Goal: Task Accomplishment & Management: Complete application form

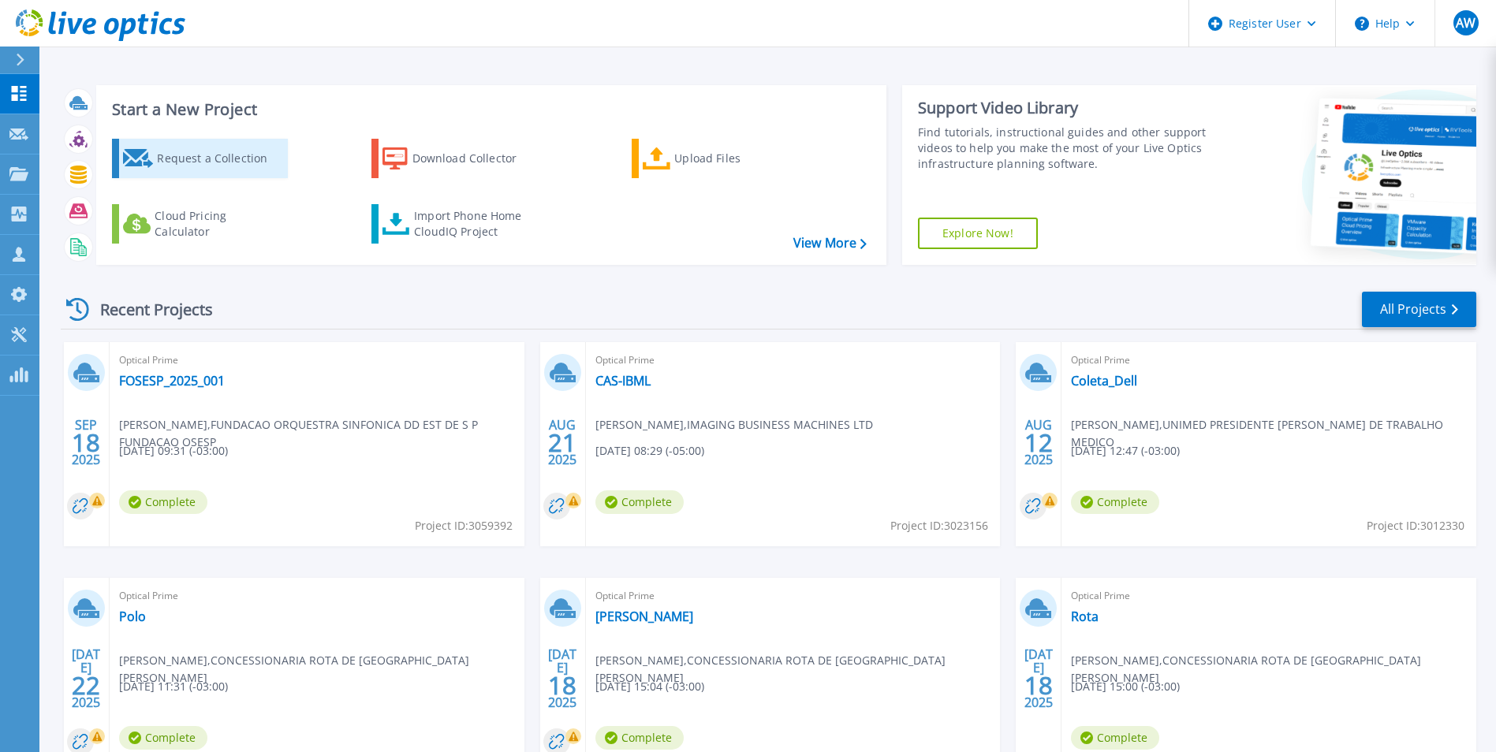
click at [203, 145] on div "Request a Collection" at bounding box center [220, 159] width 126 height 32
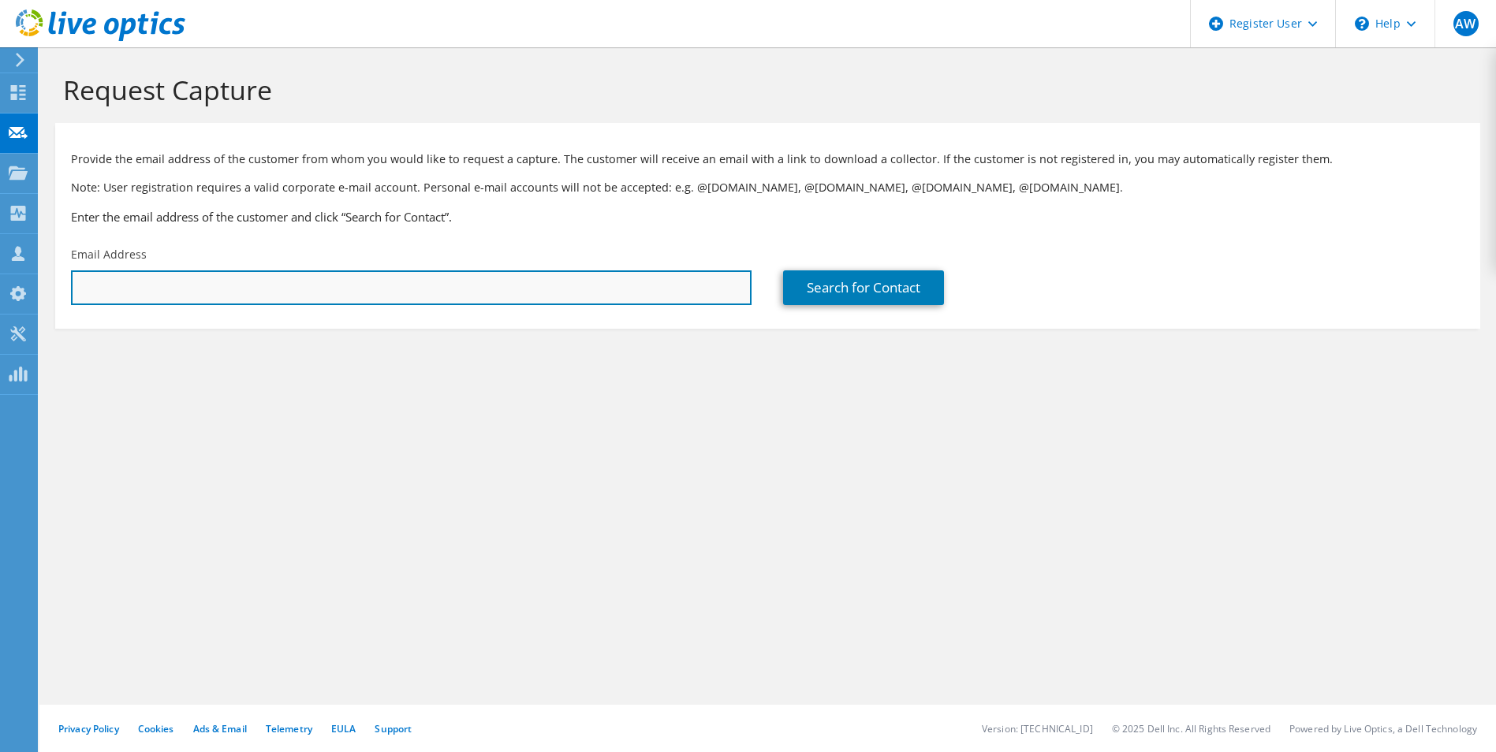
click at [245, 297] on input "text" at bounding box center [411, 288] width 681 height 35
paste input "[PERSON_NAME][EMAIL_ADDRESS][DOMAIN_NAME]"
type input "[PERSON_NAME][EMAIL_ADDRESS][DOMAIN_NAME]"
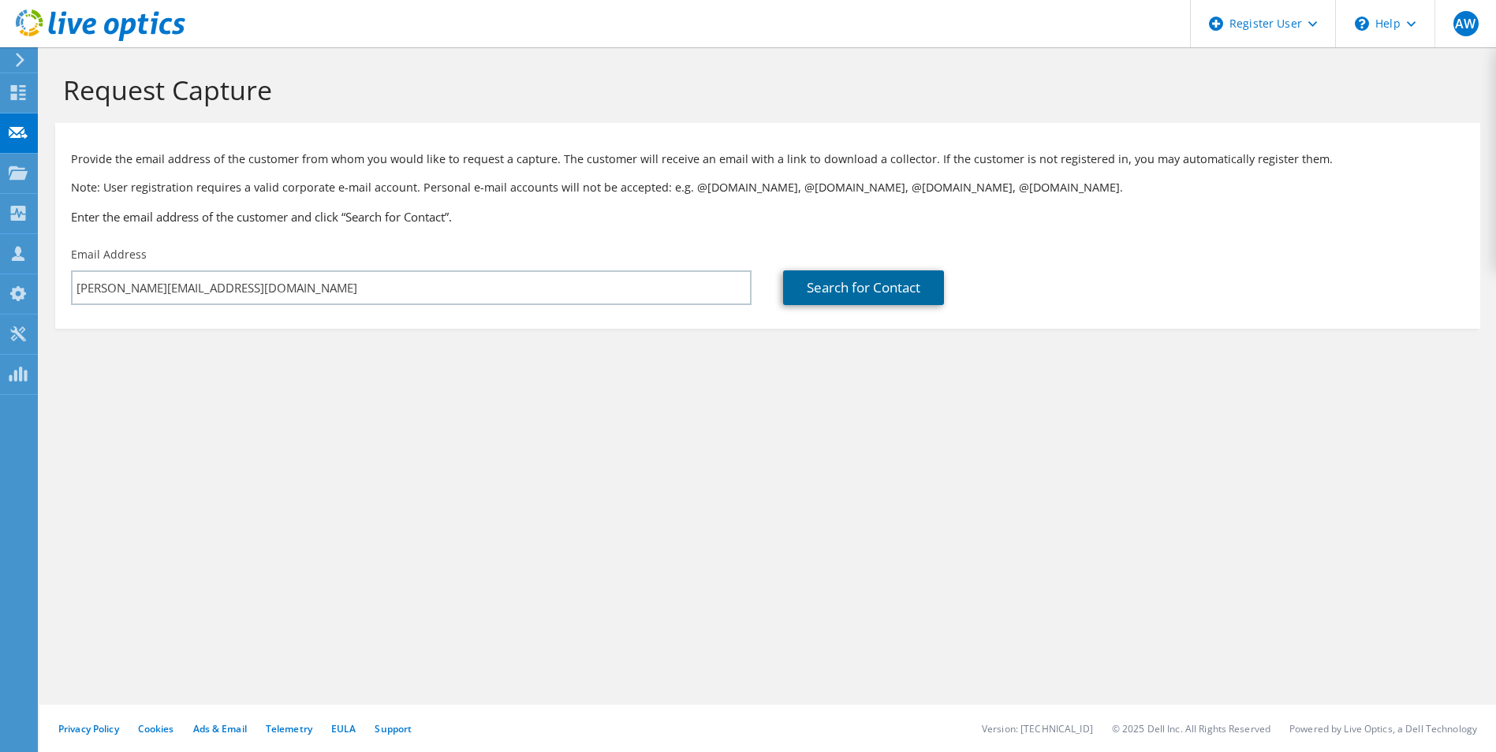
click at [885, 279] on link "Search for Contact" at bounding box center [863, 288] width 161 height 35
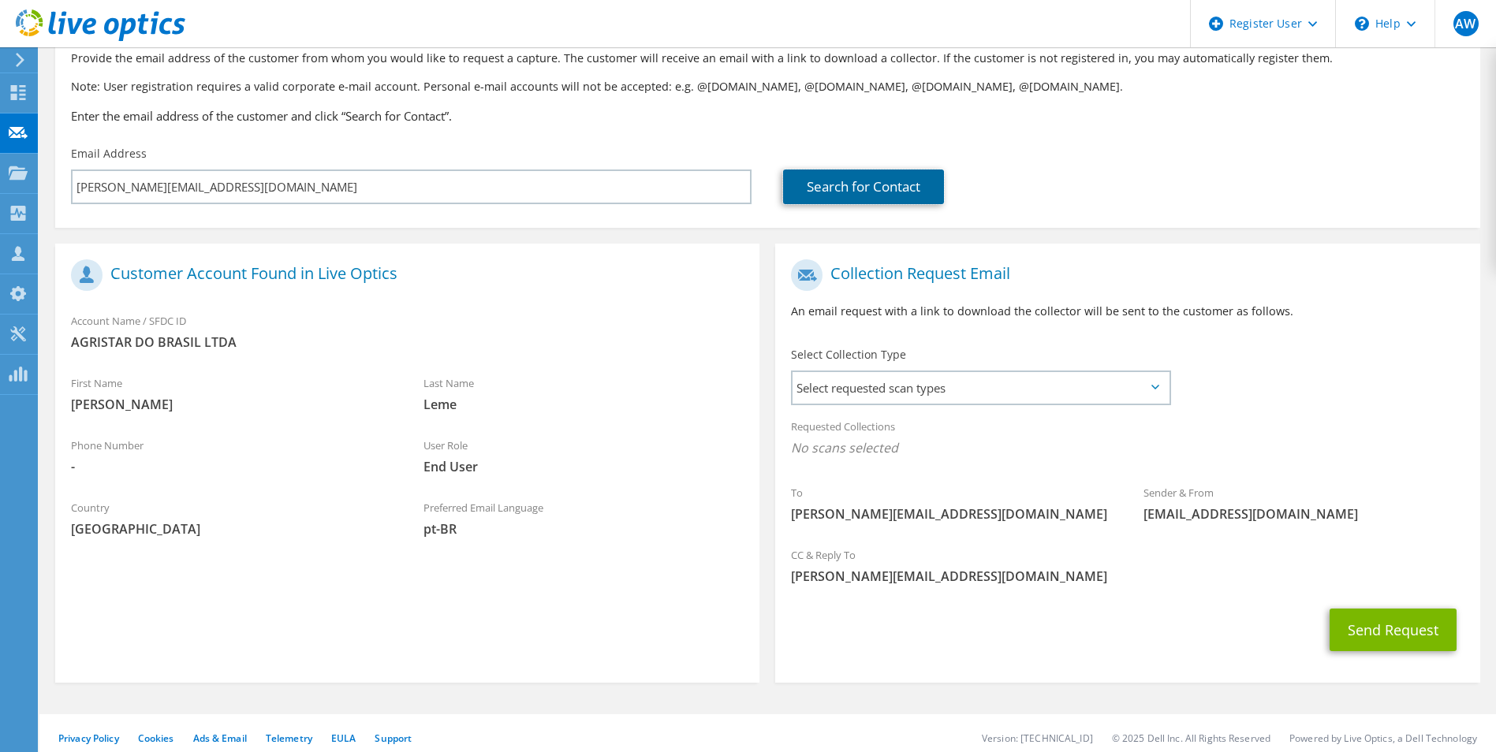
scroll to position [110, 0]
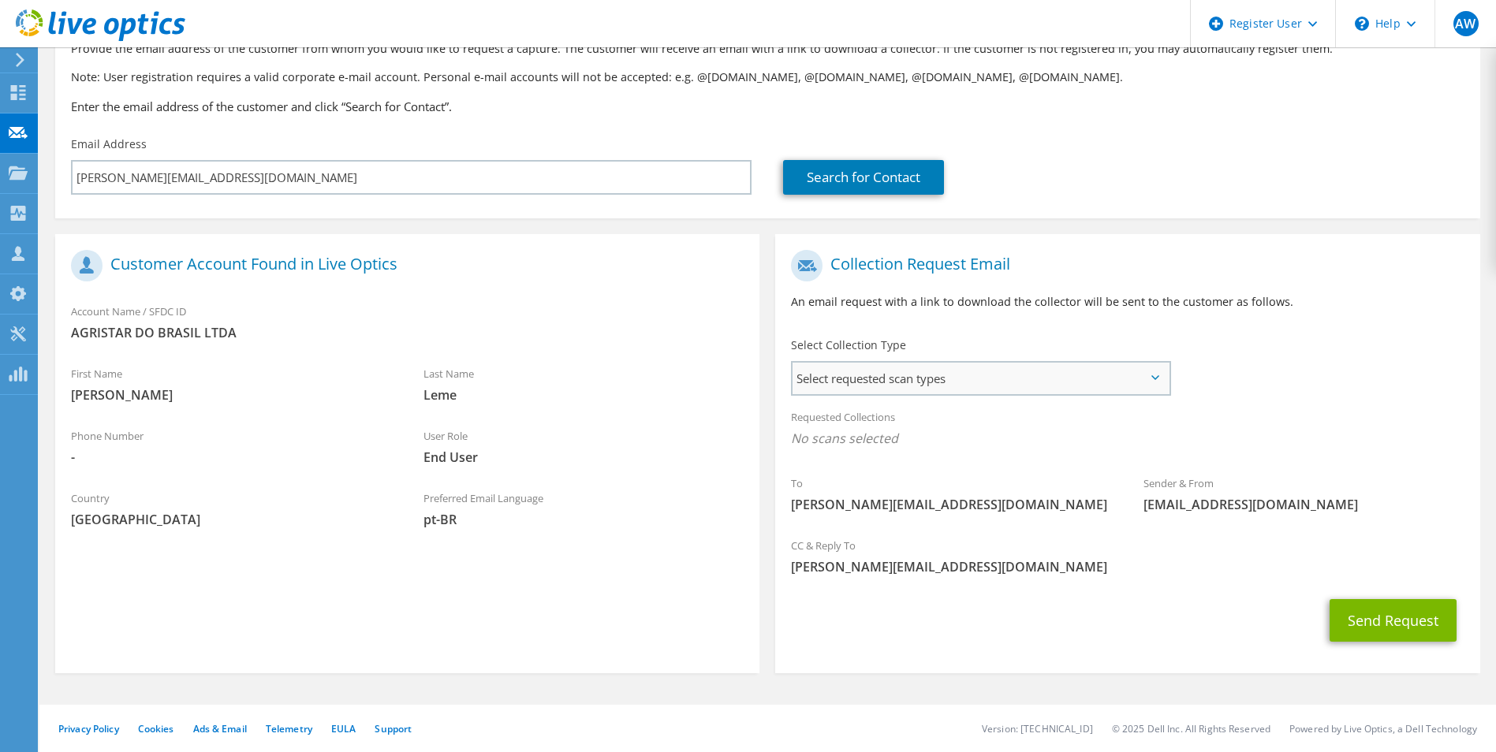
click at [998, 380] on span "Select requested scan types" at bounding box center [980, 379] width 375 height 32
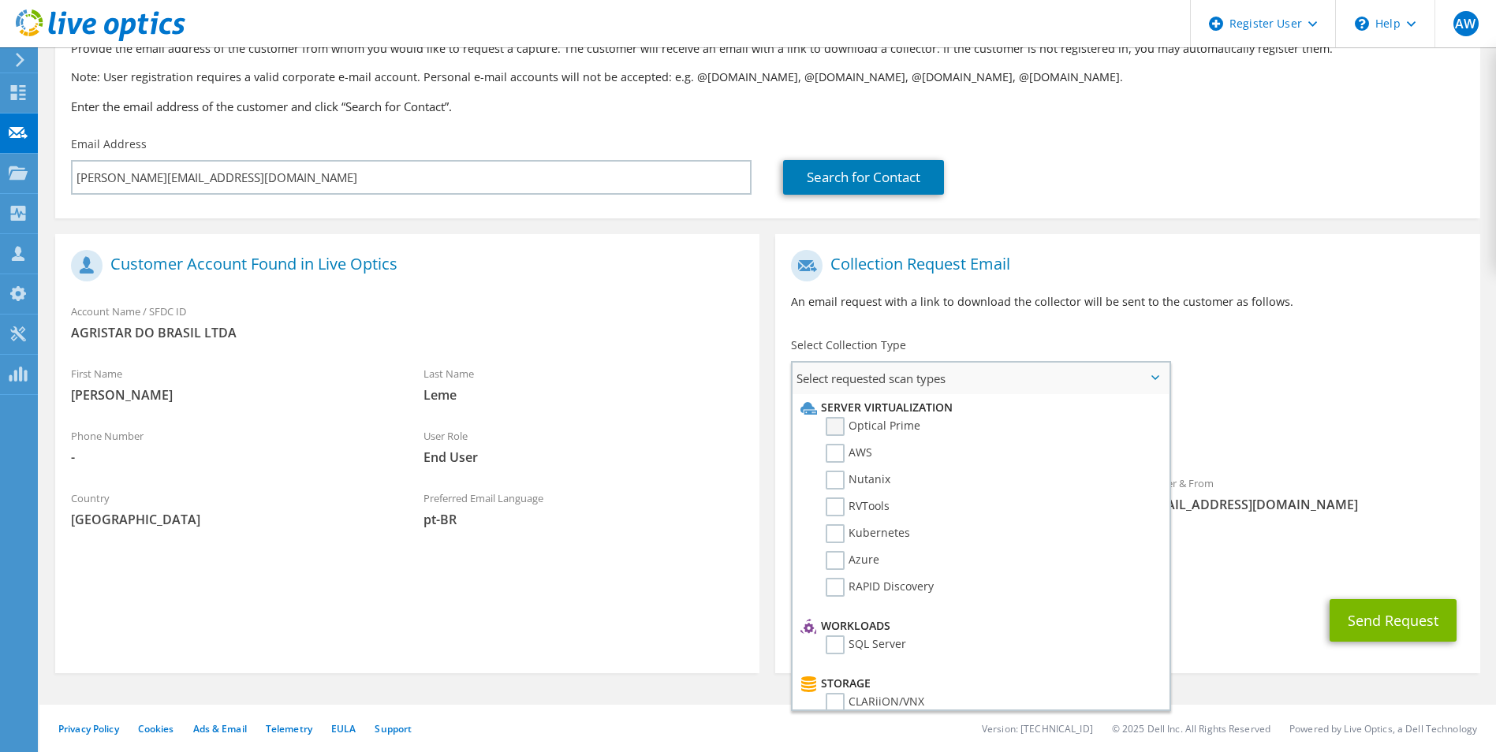
click at [831, 425] on label "Optical Prime" at bounding box center [873, 426] width 95 height 19
click at [0, 0] on input "Optical Prime" at bounding box center [0, 0] width 0 height 0
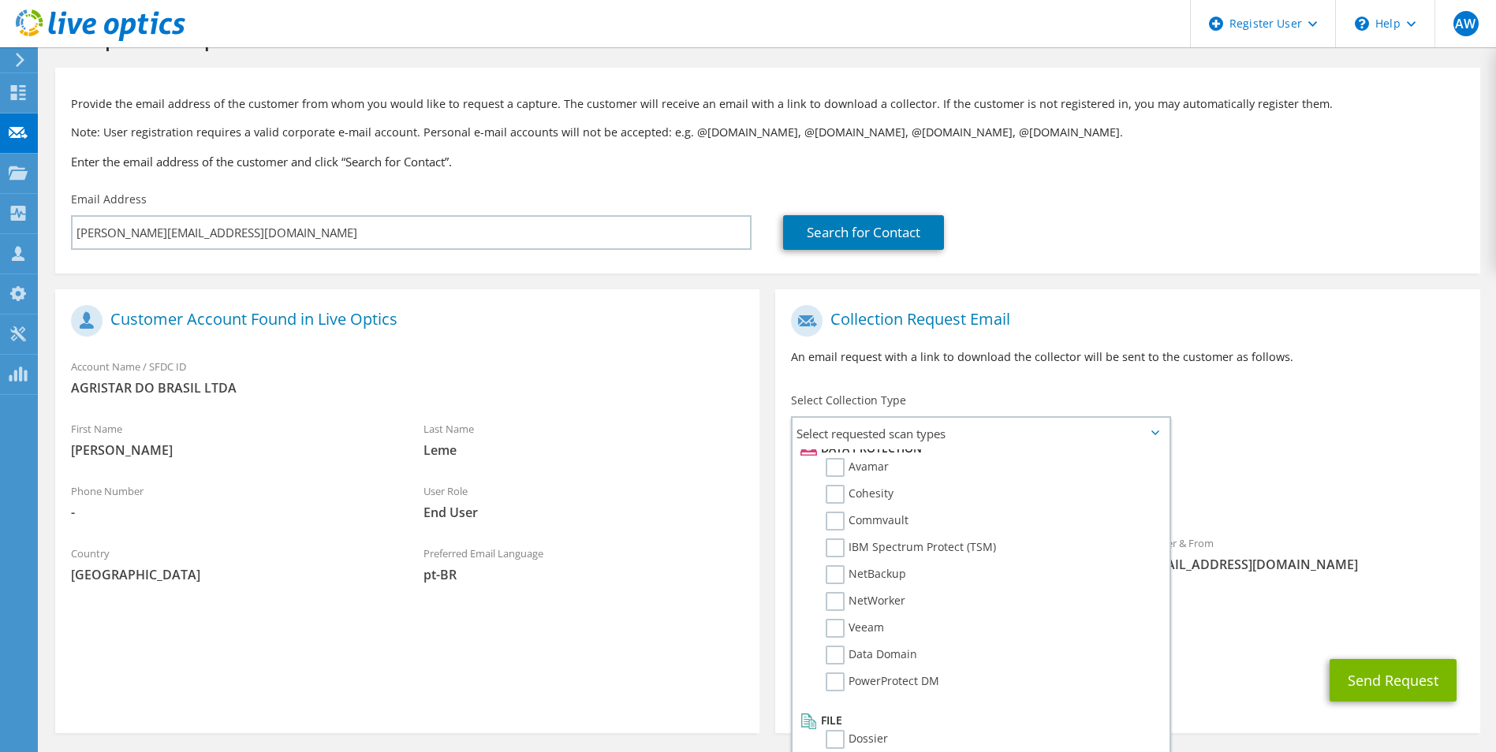
scroll to position [115, 0]
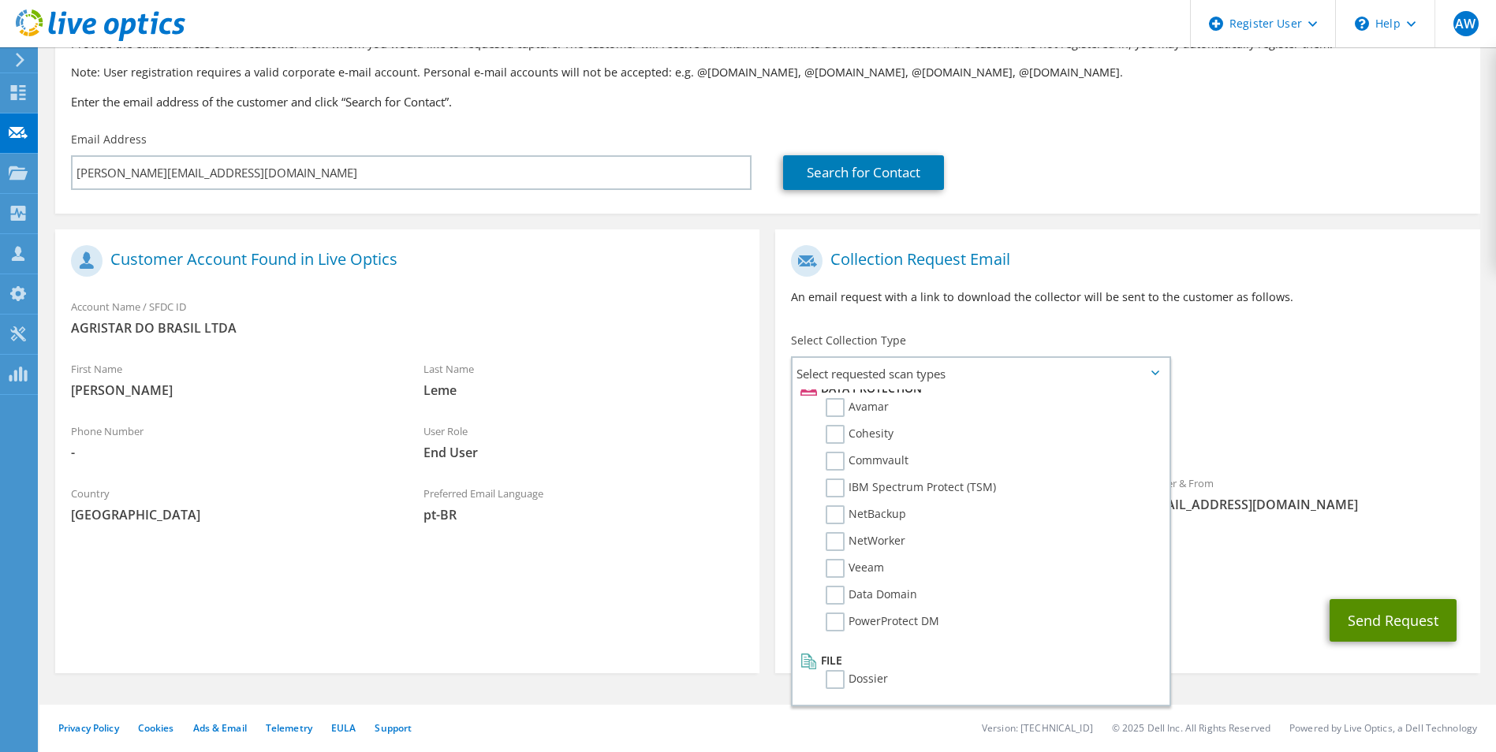
click at [1360, 624] on button "Send Request" at bounding box center [1393, 620] width 127 height 43
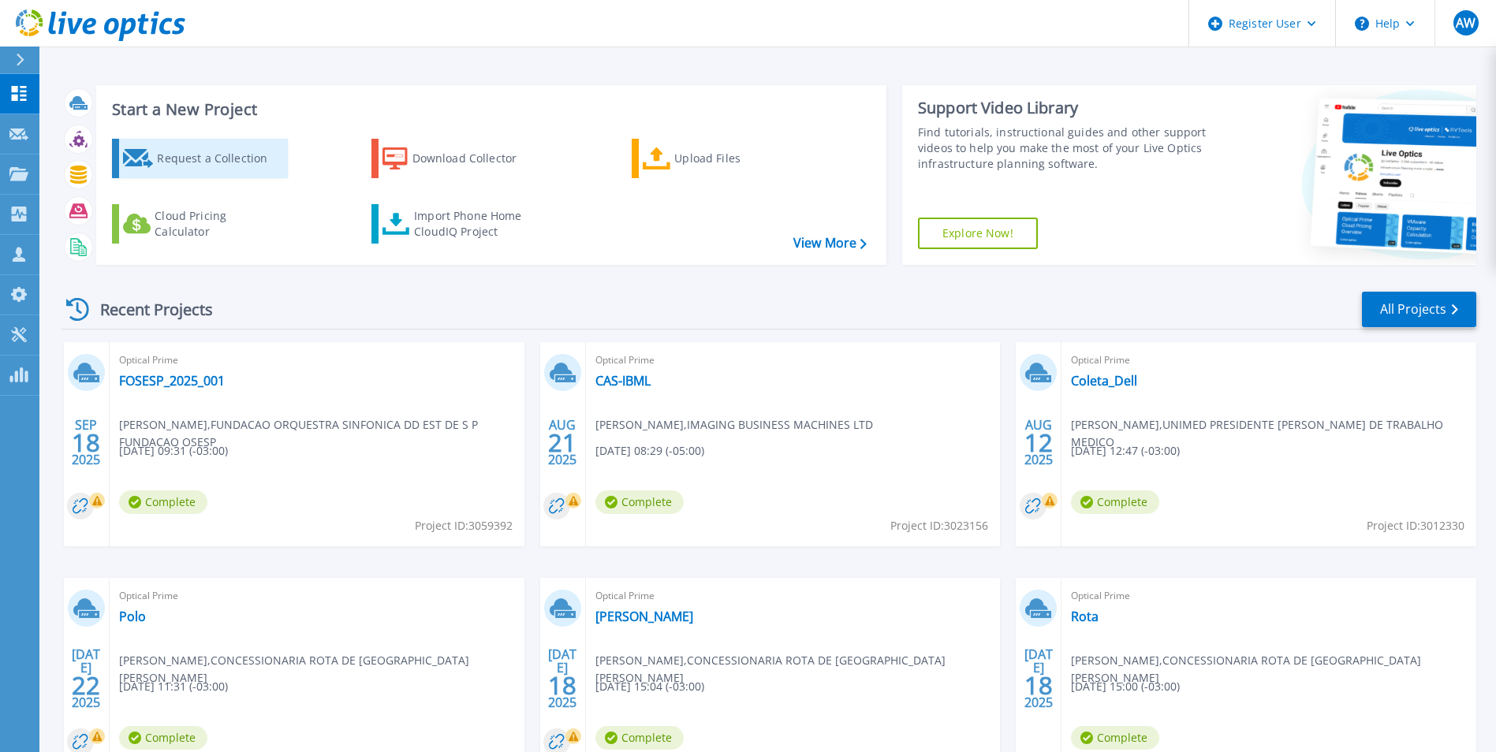
click at [201, 160] on div "Request a Collection" at bounding box center [220, 159] width 126 height 32
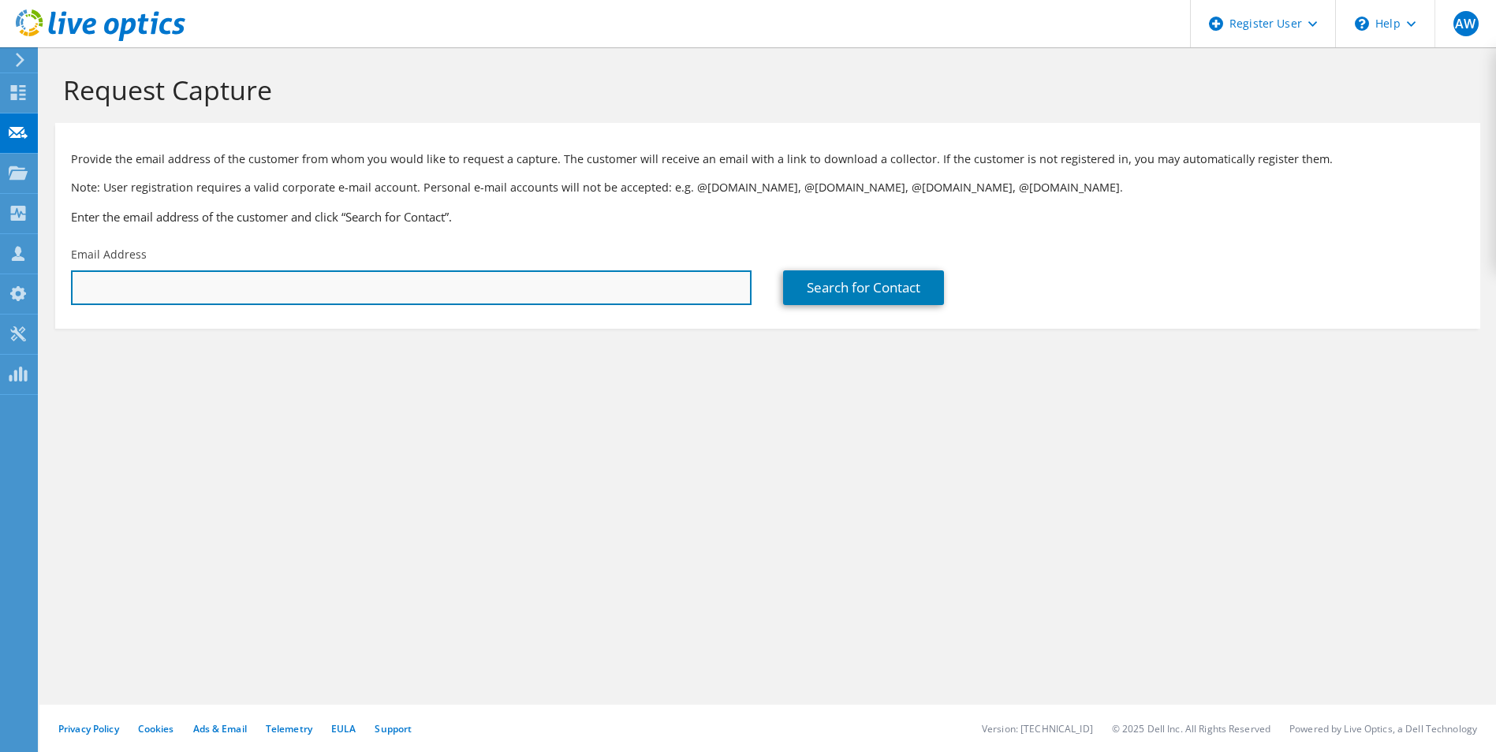
click at [281, 297] on input "text" at bounding box center [411, 288] width 681 height 35
paste input "[PERSON_NAME][EMAIL_ADDRESS][DOMAIN_NAME]"
type input "[PERSON_NAME][EMAIL_ADDRESS][DOMAIN_NAME]"
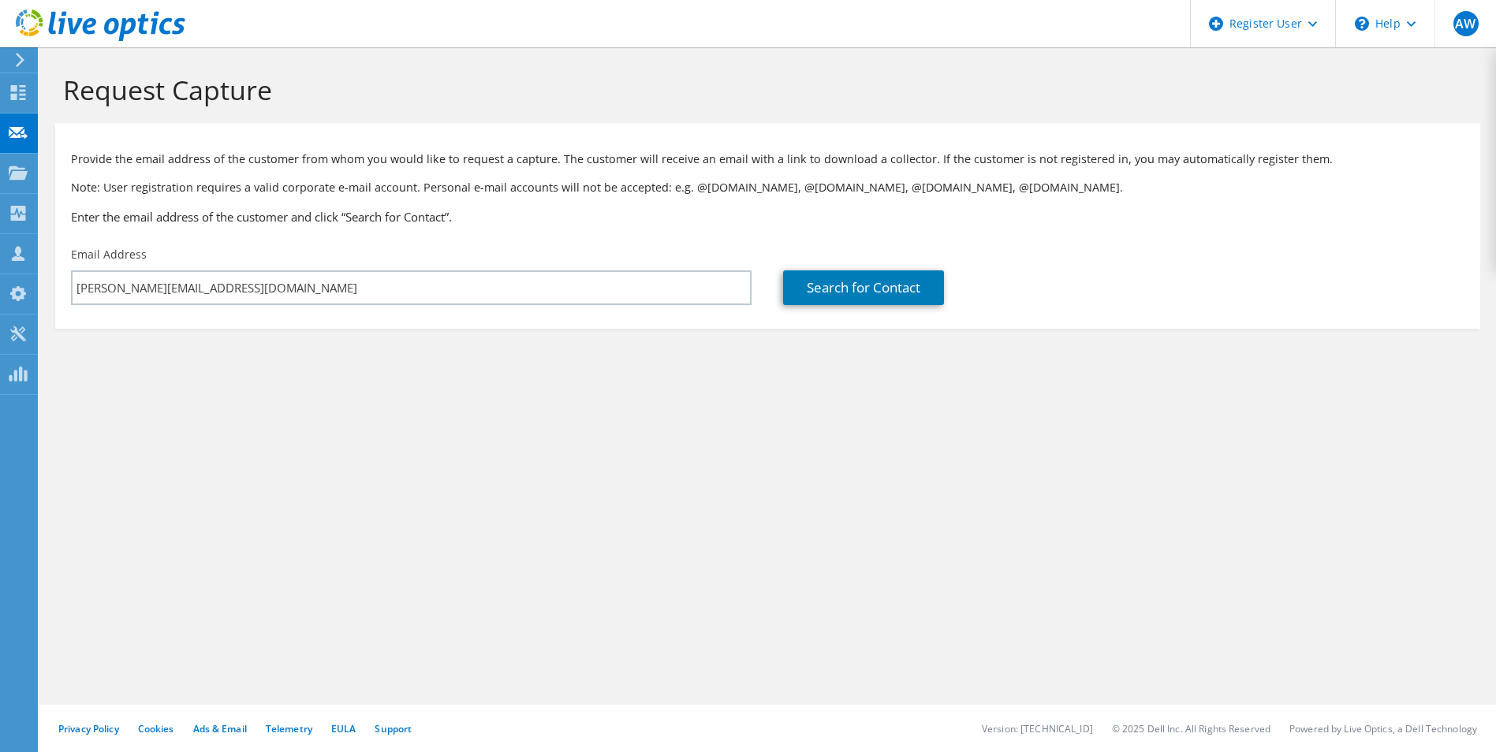
click at [853, 264] on div "Search for Contact" at bounding box center [1123, 276] width 712 height 74
click at [858, 280] on link "Search for Contact" at bounding box center [863, 288] width 161 height 35
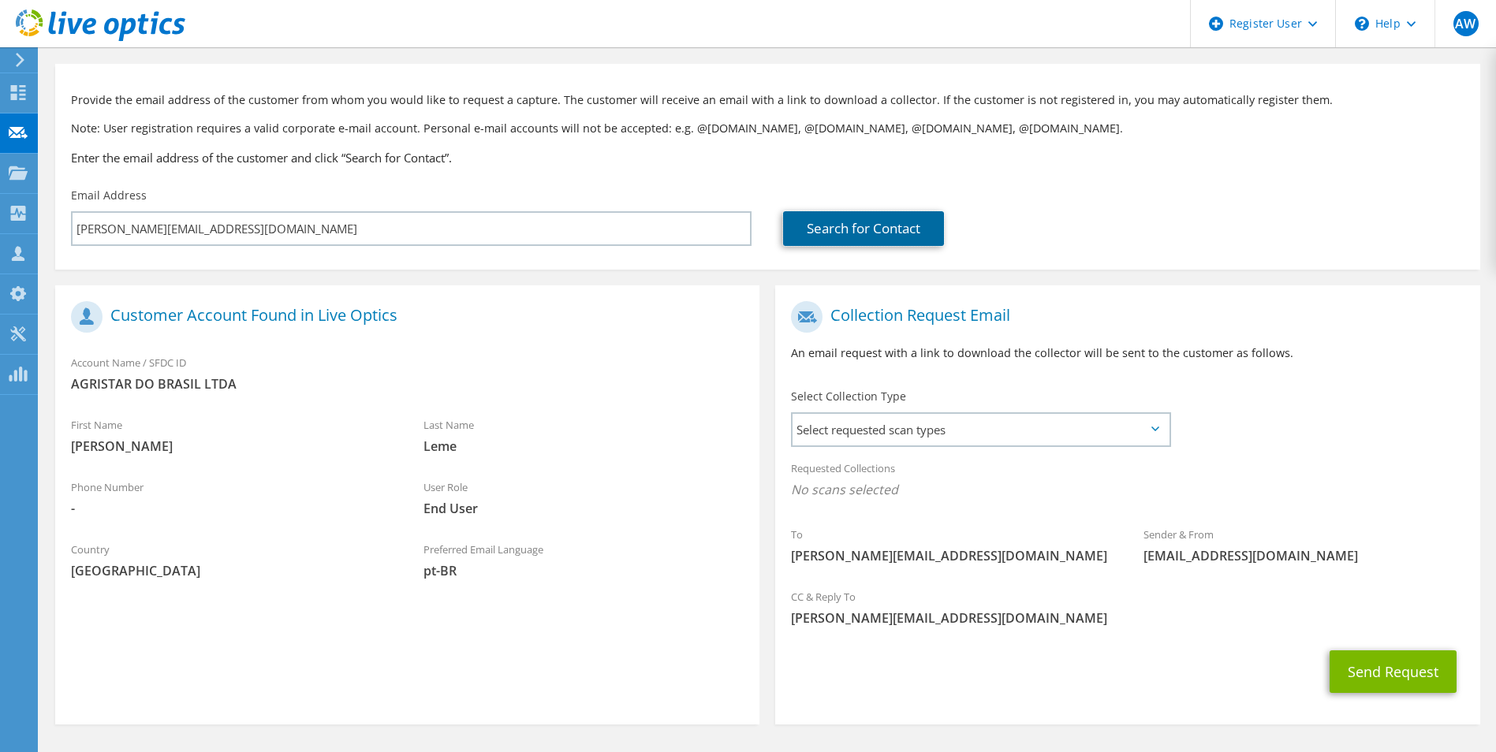
scroll to position [110, 0]
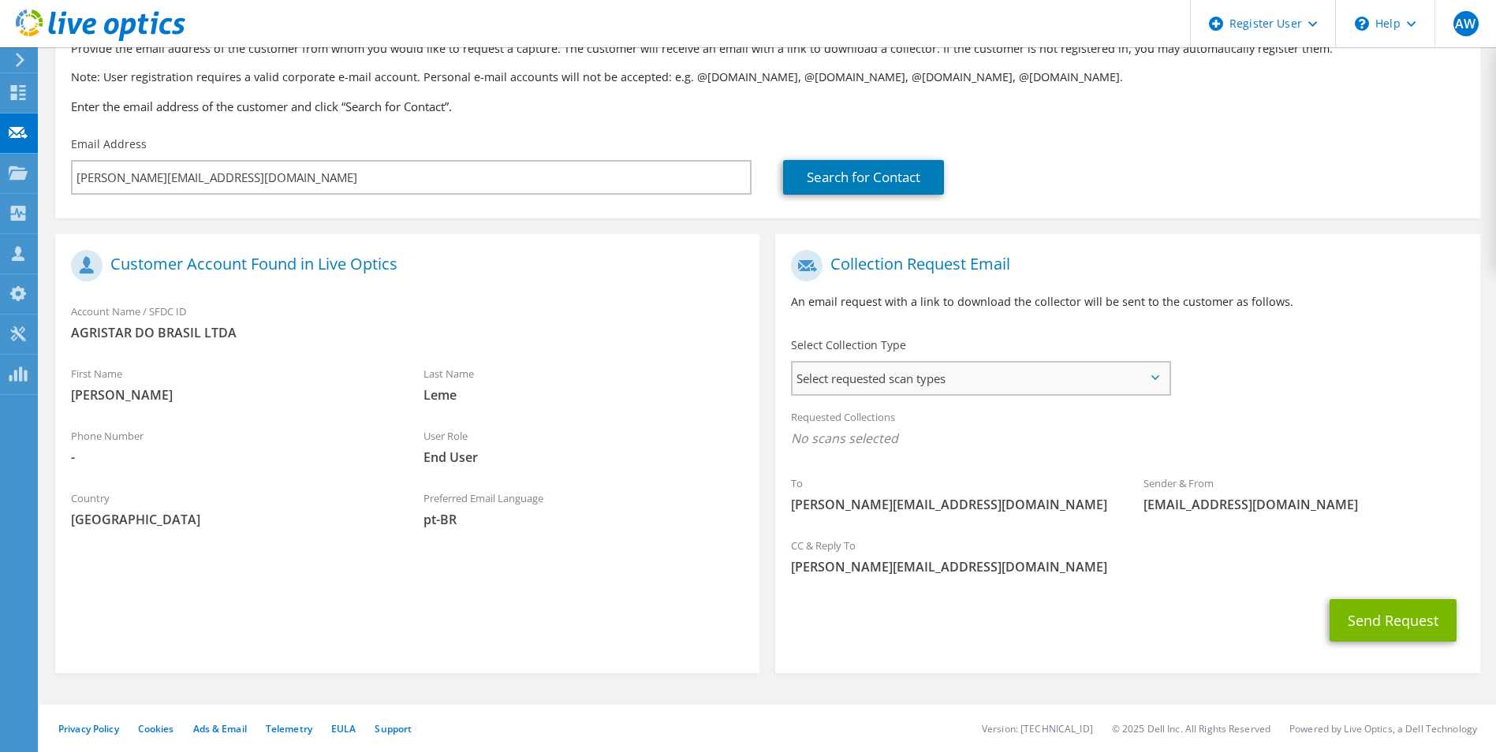
click at [904, 383] on span "Select requested scan types" at bounding box center [980, 379] width 375 height 32
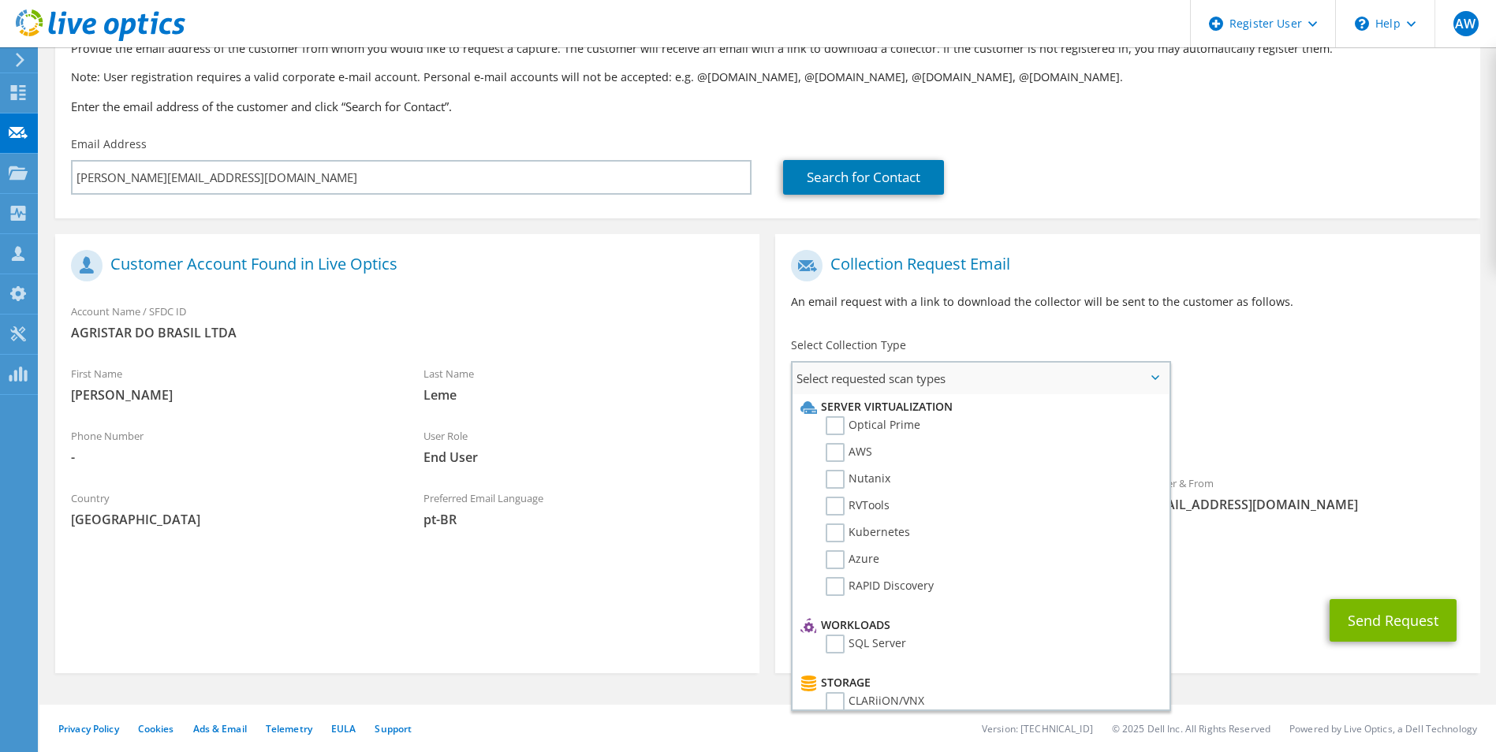
scroll to position [0, 0]
